Goal: Transaction & Acquisition: Subscribe to service/newsletter

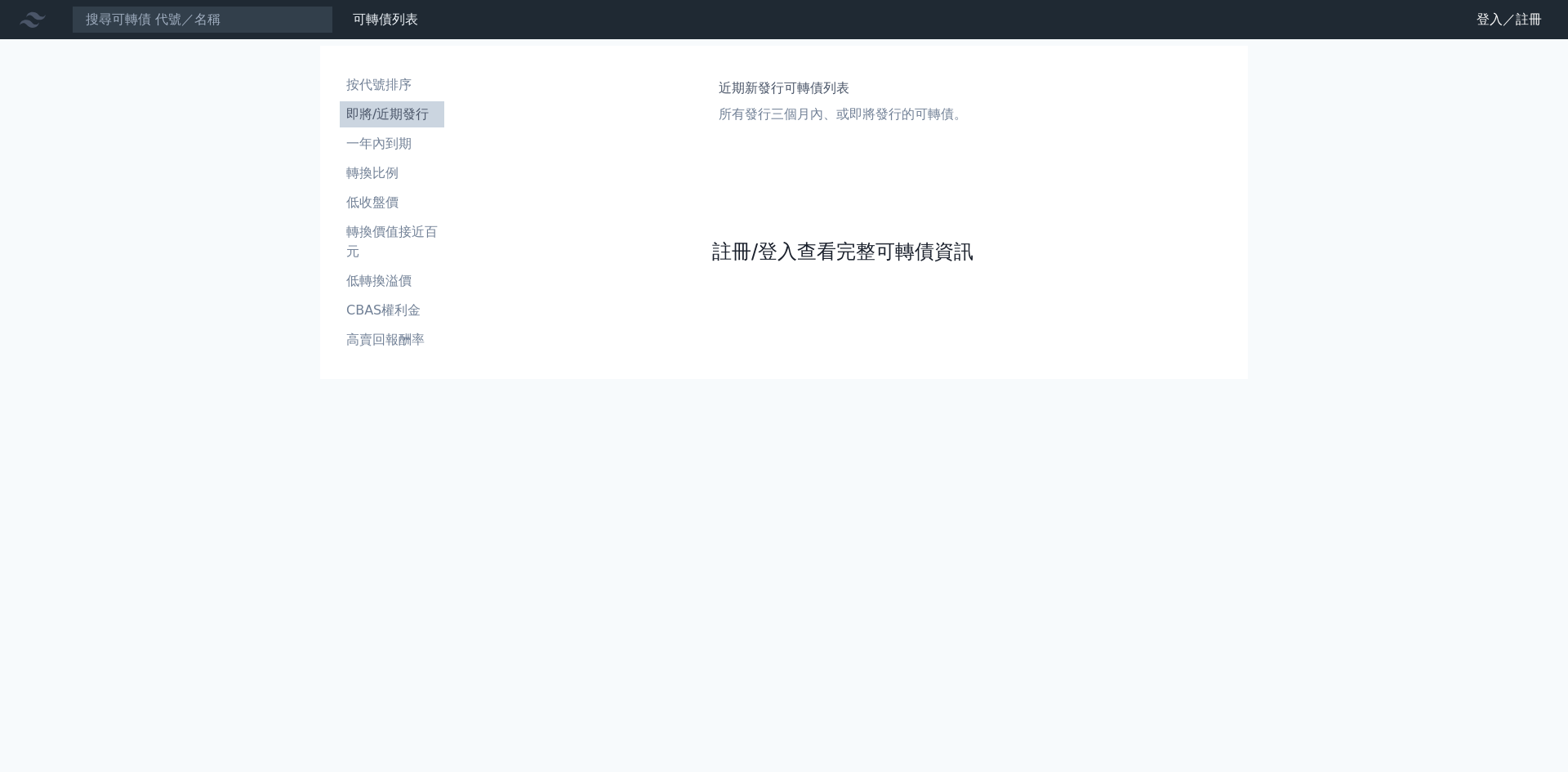
click at [937, 253] on link "註冊/登入查看完整可轉債資訊" at bounding box center [843, 251] width 262 height 26
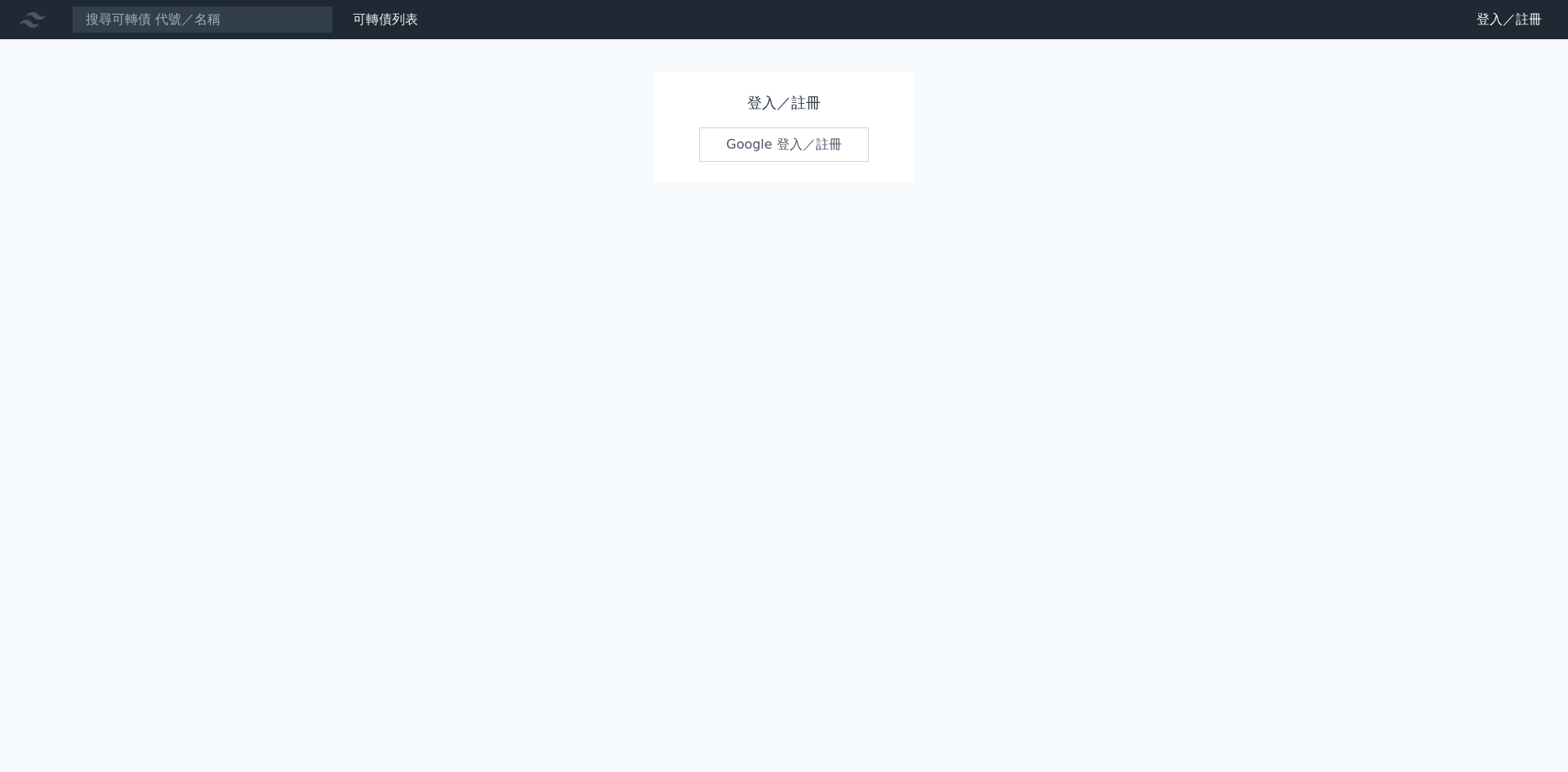
click at [839, 138] on link "Google 登入／註冊" at bounding box center [784, 145] width 169 height 35
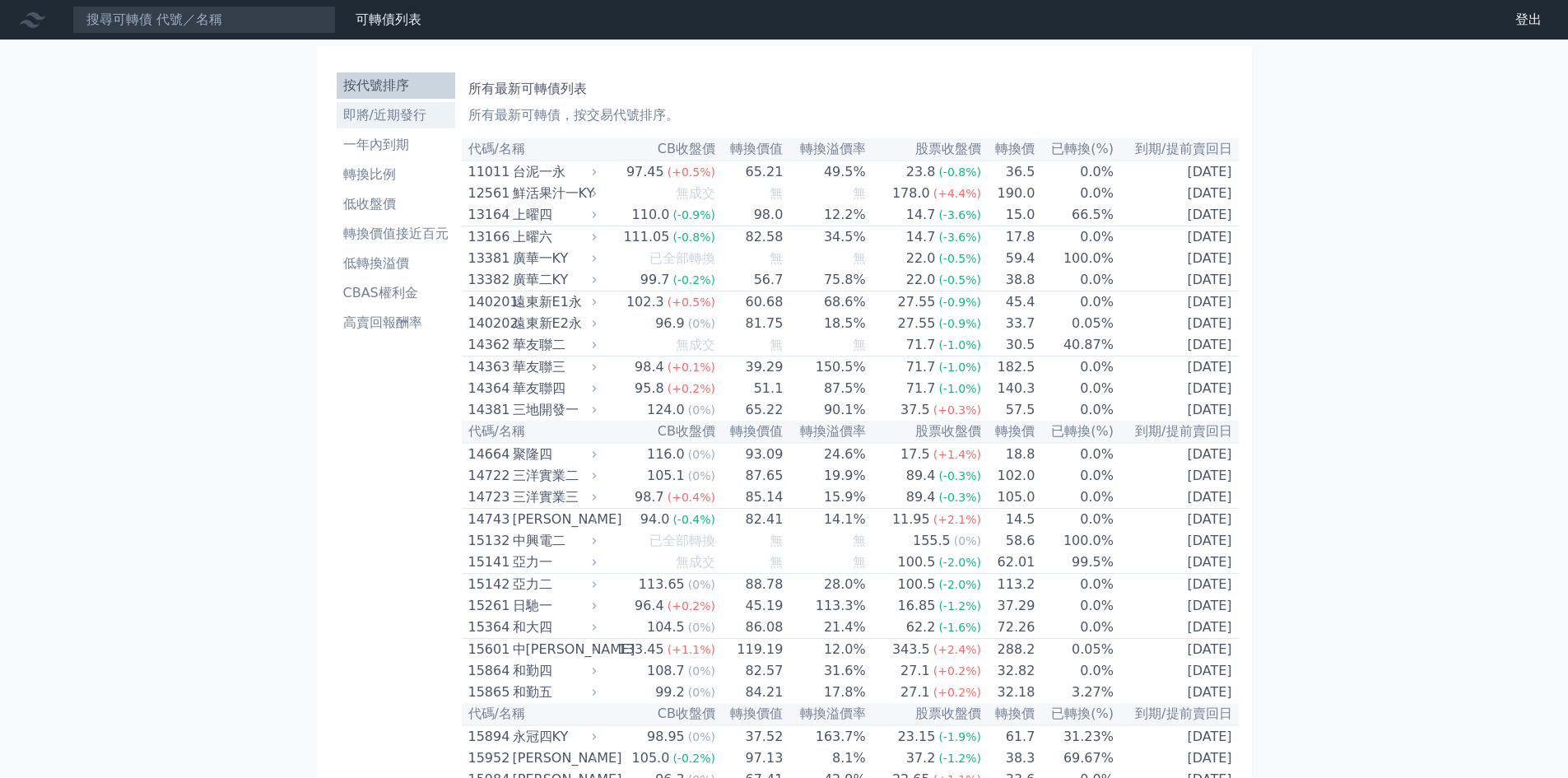
click at [396, 118] on li "即將/近期發行" at bounding box center [396, 115] width 119 height 20
